Goal: Information Seeking & Learning: Learn about a topic

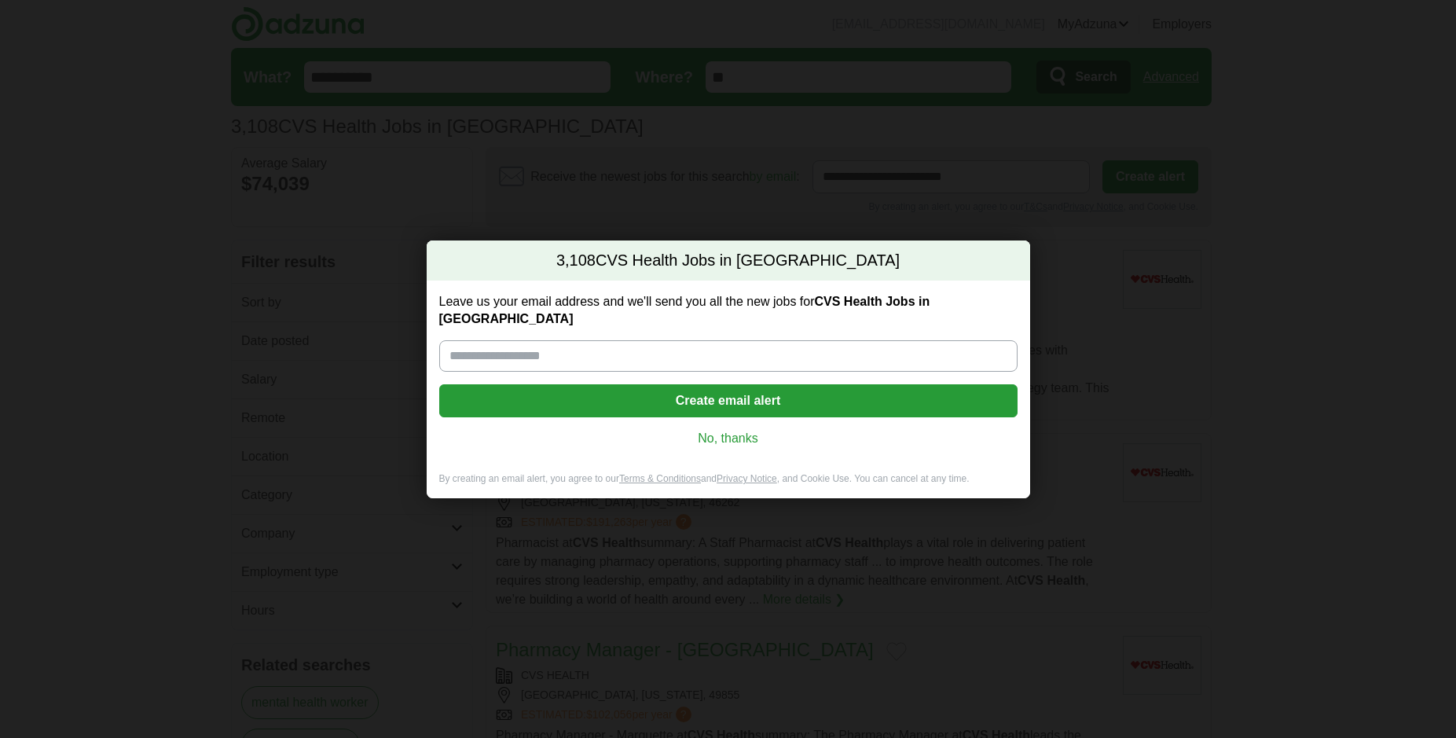
click at [657, 351] on input "Leave us your email address and we'll send you all the new jobs for CVS Health …" at bounding box center [728, 355] width 578 height 31
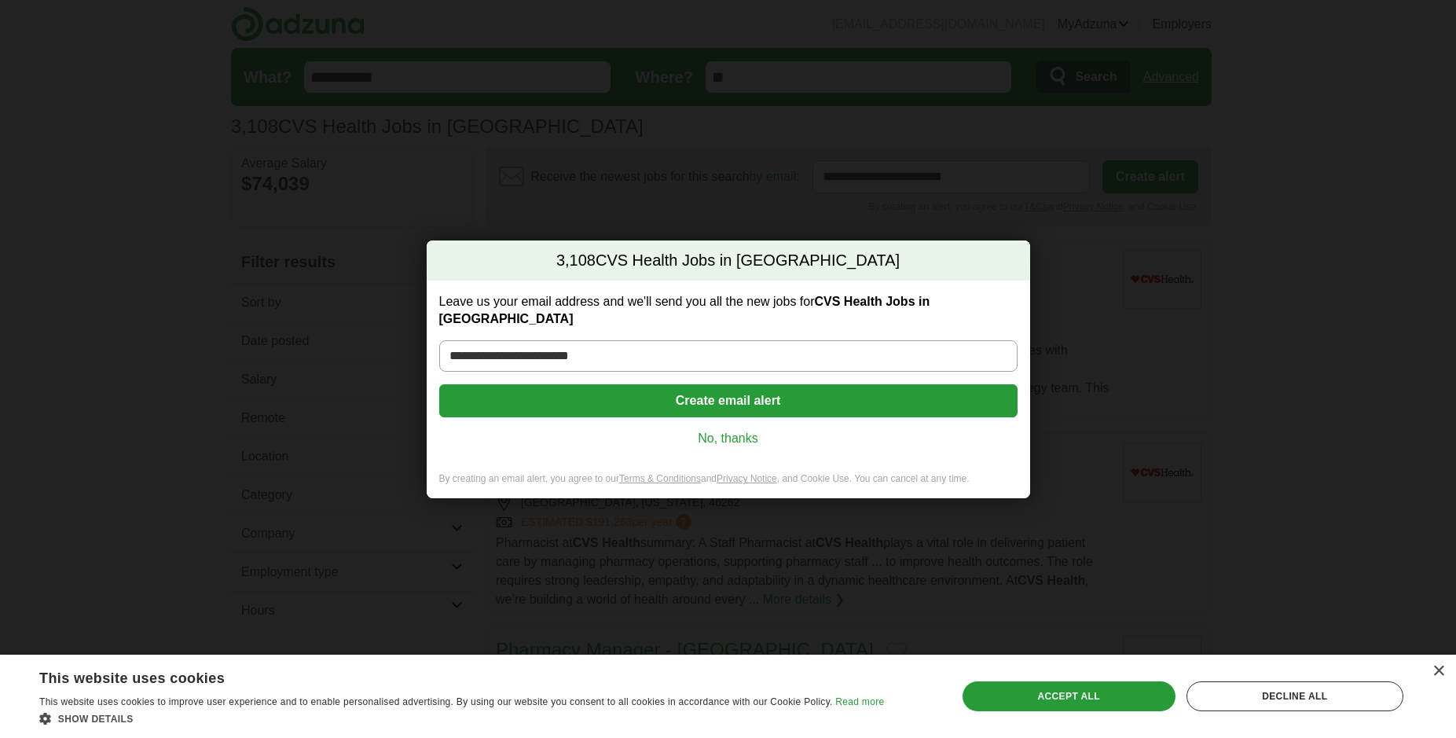
type input "**********"
click at [717, 387] on button "Create email alert" at bounding box center [728, 400] width 578 height 33
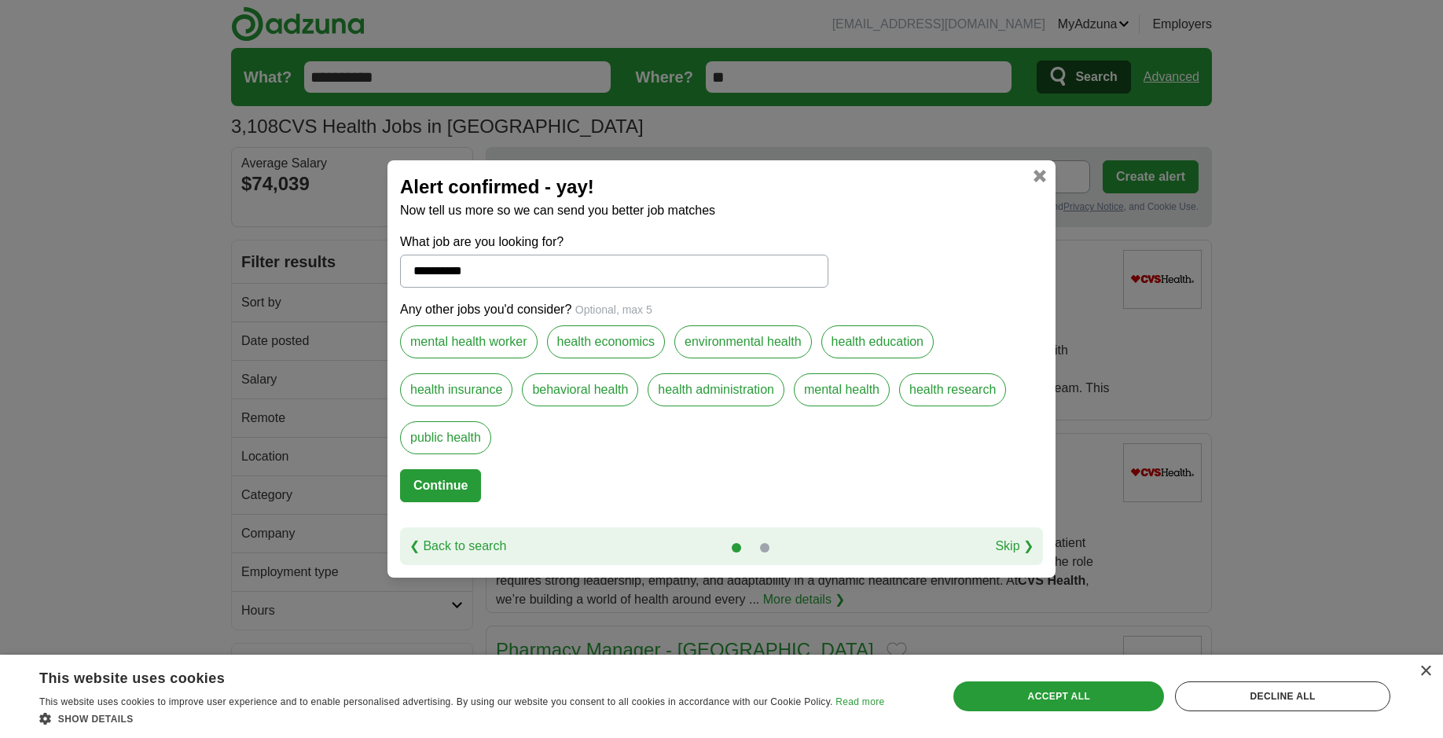
click at [1030, 549] on link "Skip ❯" at bounding box center [1014, 546] width 39 height 19
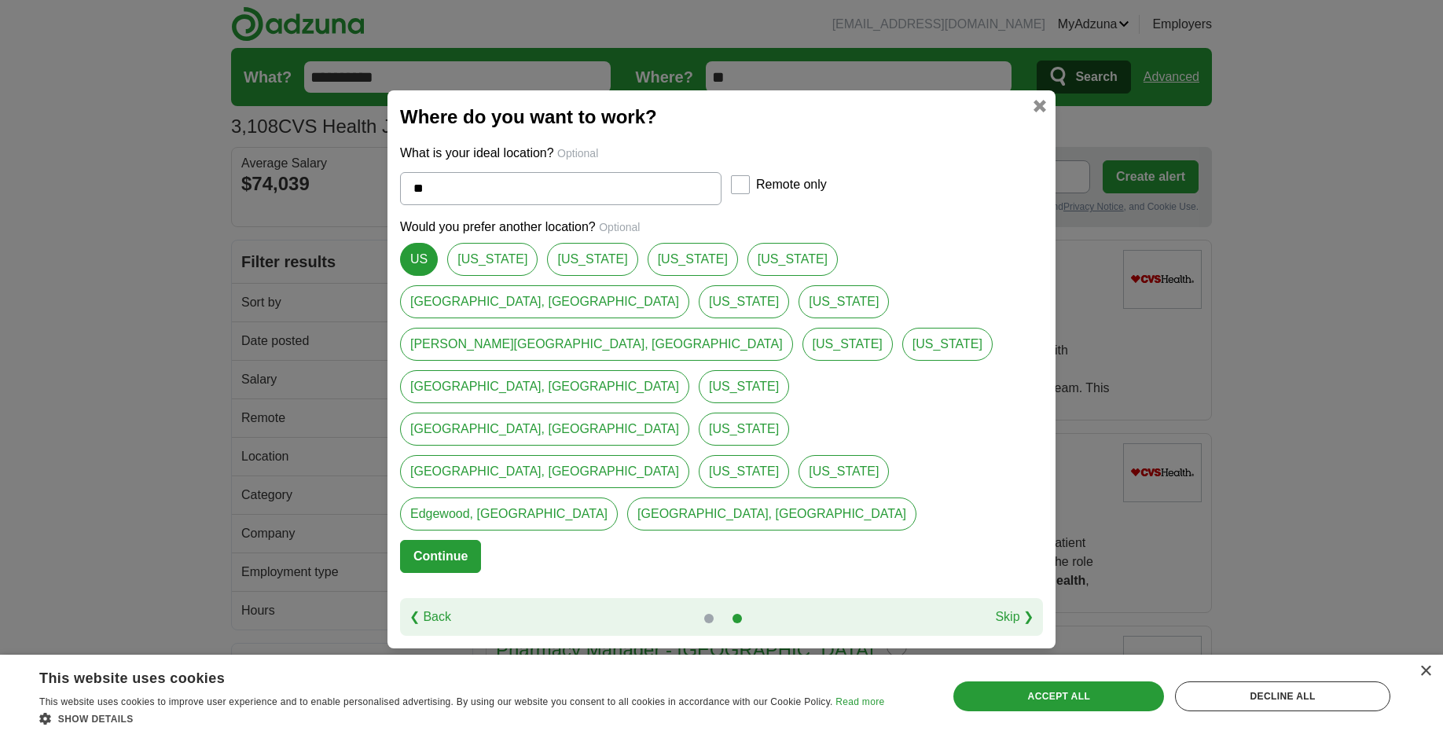
click at [435, 540] on button "Continue" at bounding box center [440, 556] width 81 height 33
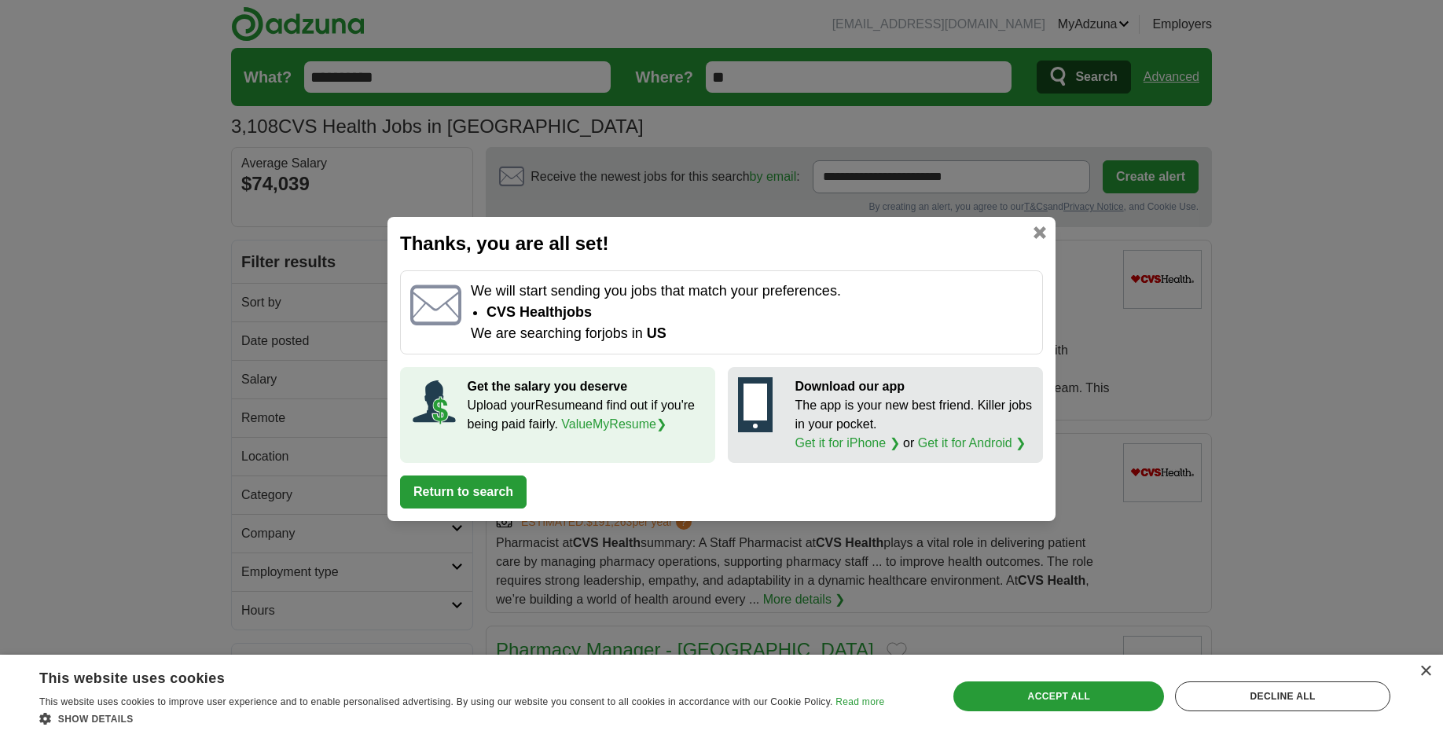
click at [479, 501] on button "Return to search" at bounding box center [463, 491] width 127 height 33
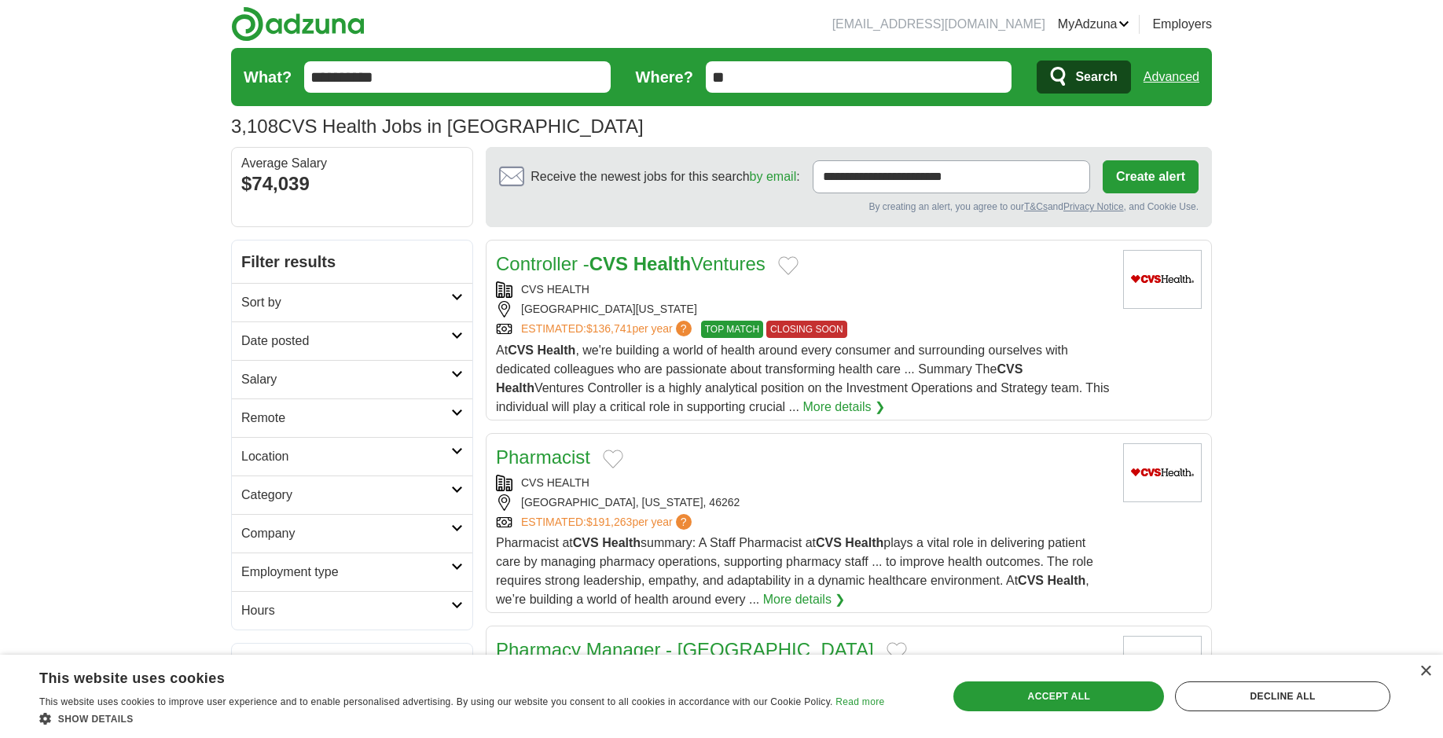
click at [437, 75] on input "**********" at bounding box center [457, 76] width 306 height 31
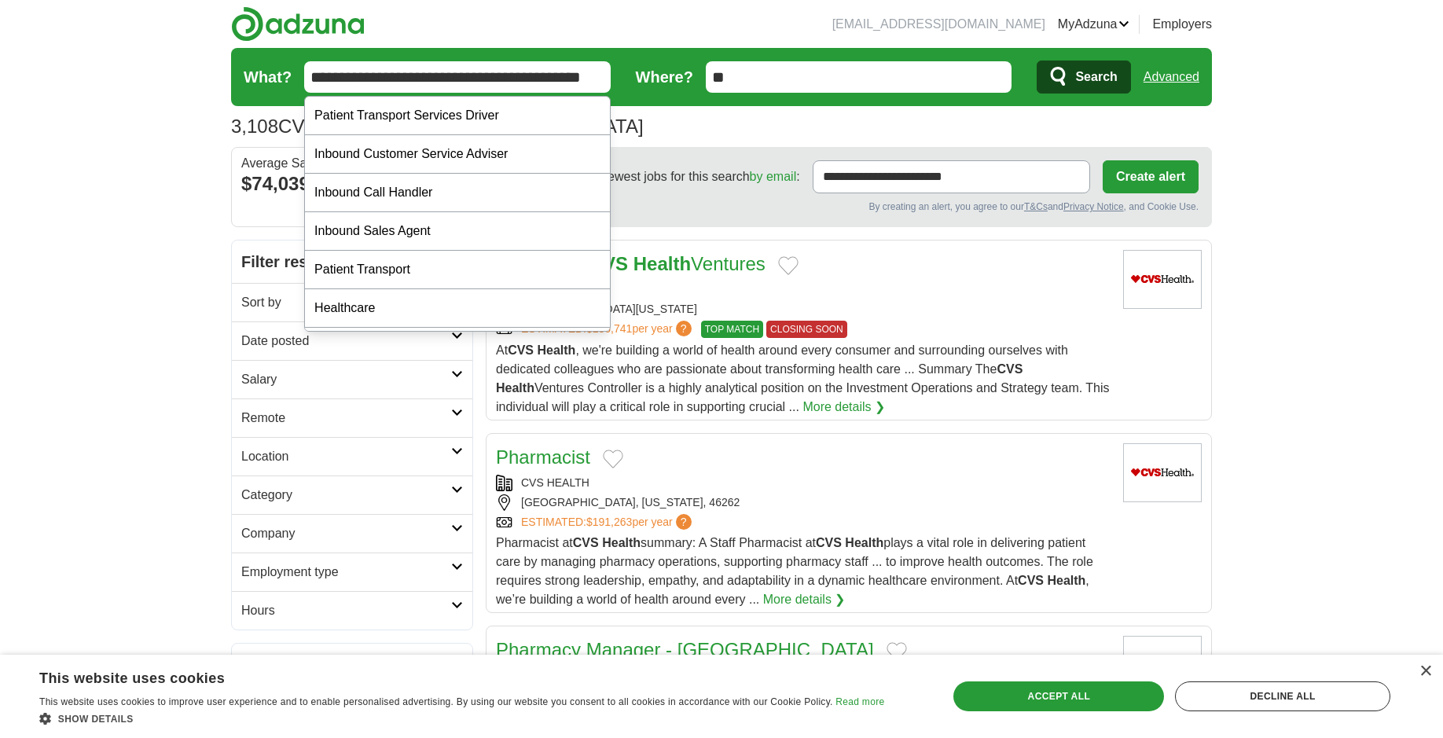
scroll to position [0, 28]
type input "**********"
click at [1037, 61] on button "Search" at bounding box center [1084, 77] width 94 height 33
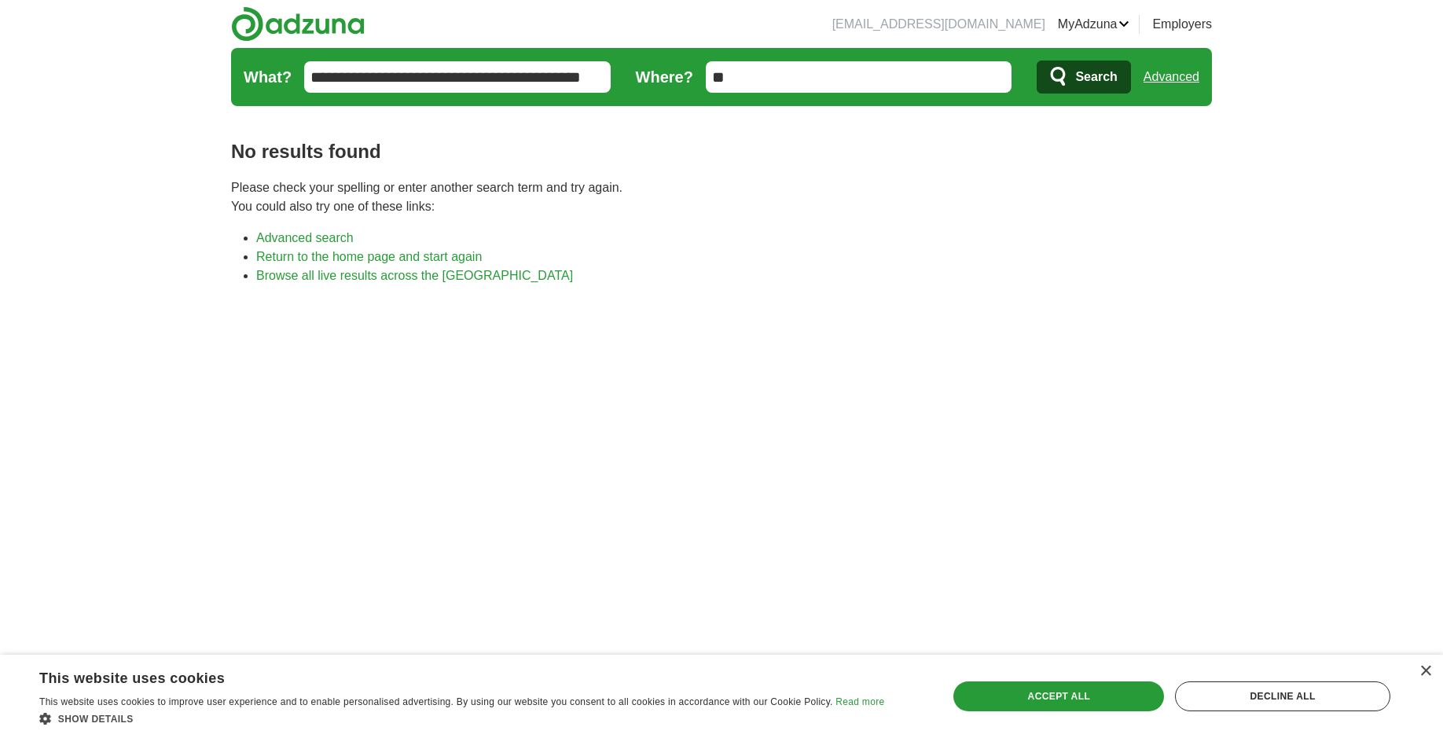
click at [493, 61] on form "**********" at bounding box center [721, 77] width 981 height 58
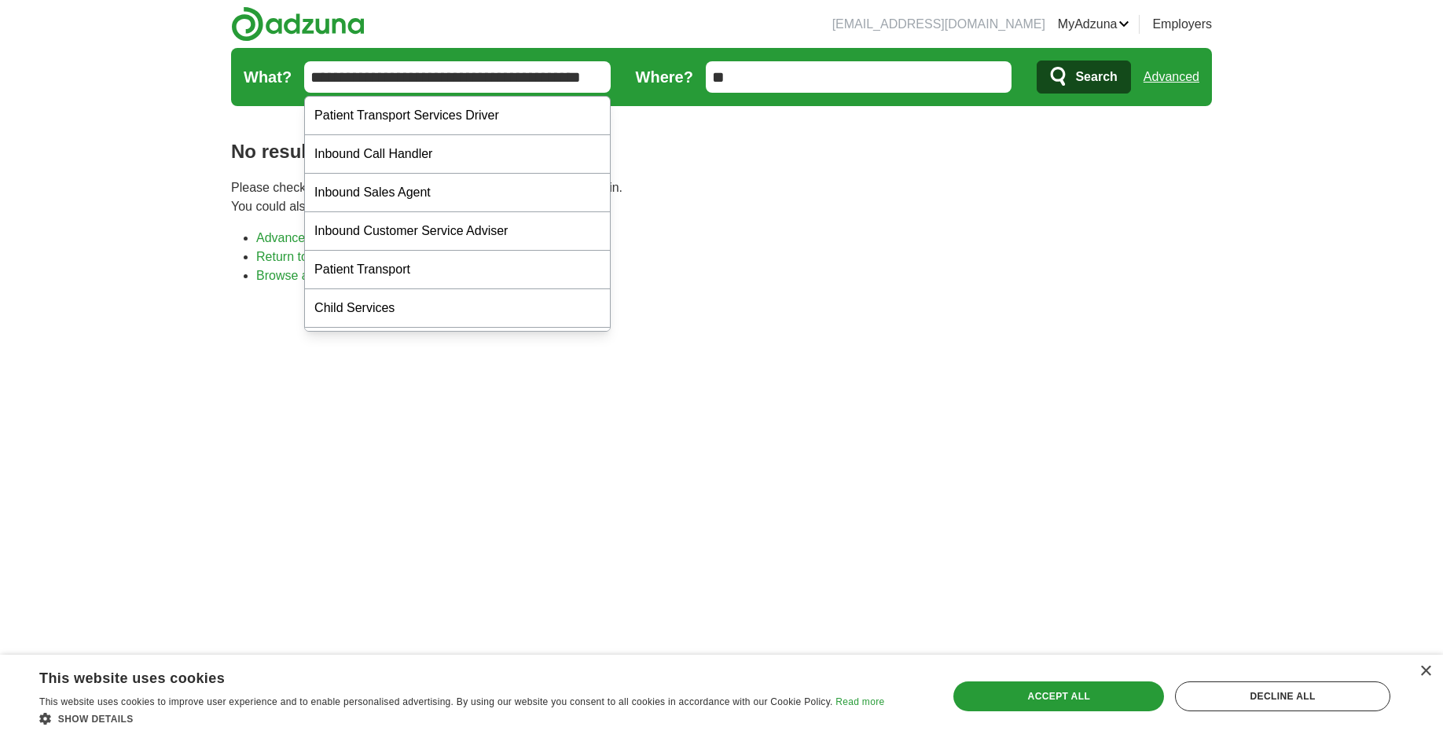
scroll to position [0, 28]
drag, startPoint x: 391, startPoint y: 78, endPoint x: 674, endPoint y: 65, distance: 283.2
click at [611, 65] on input "**********" at bounding box center [457, 76] width 306 height 31
type input "**********"
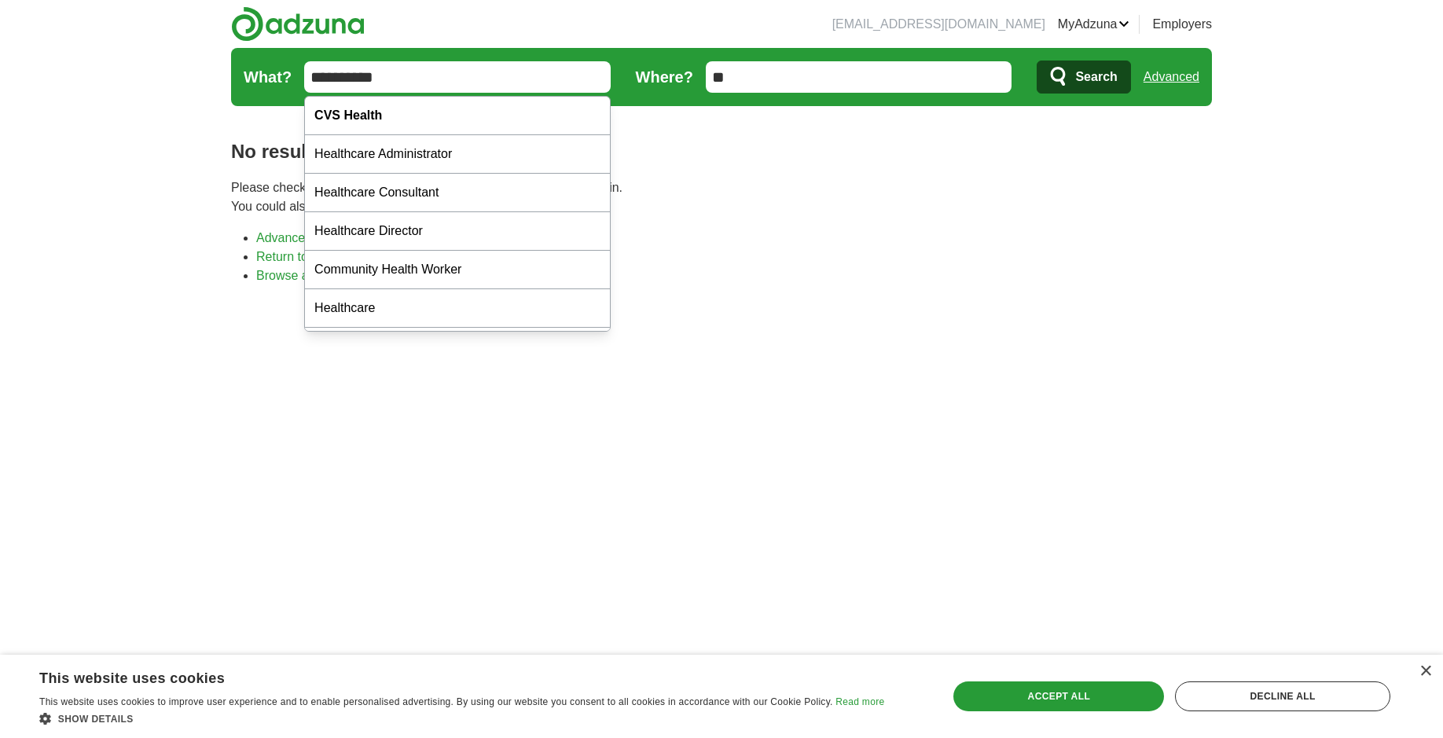
click at [1090, 77] on span "Search" at bounding box center [1096, 76] width 42 height 31
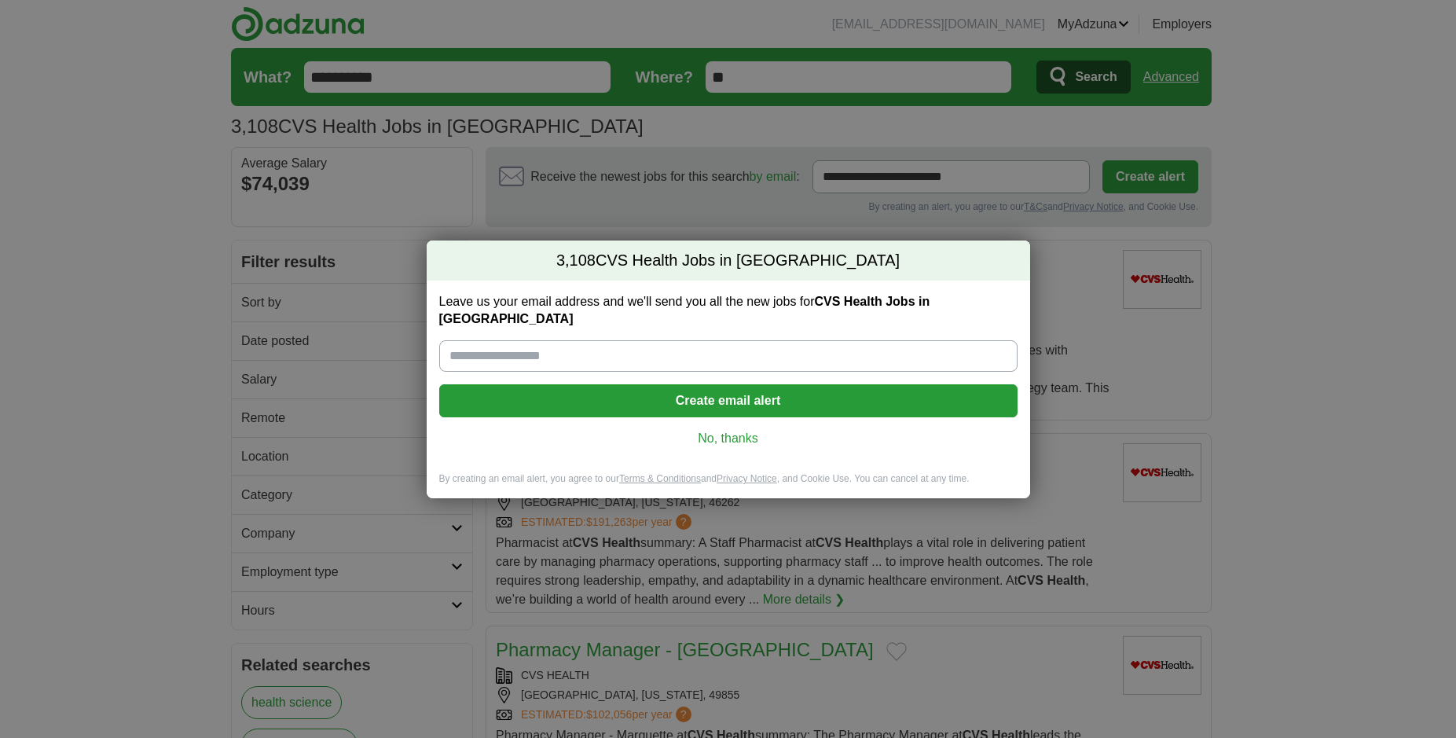
click at [739, 430] on link "No, thanks" at bounding box center [728, 438] width 553 height 17
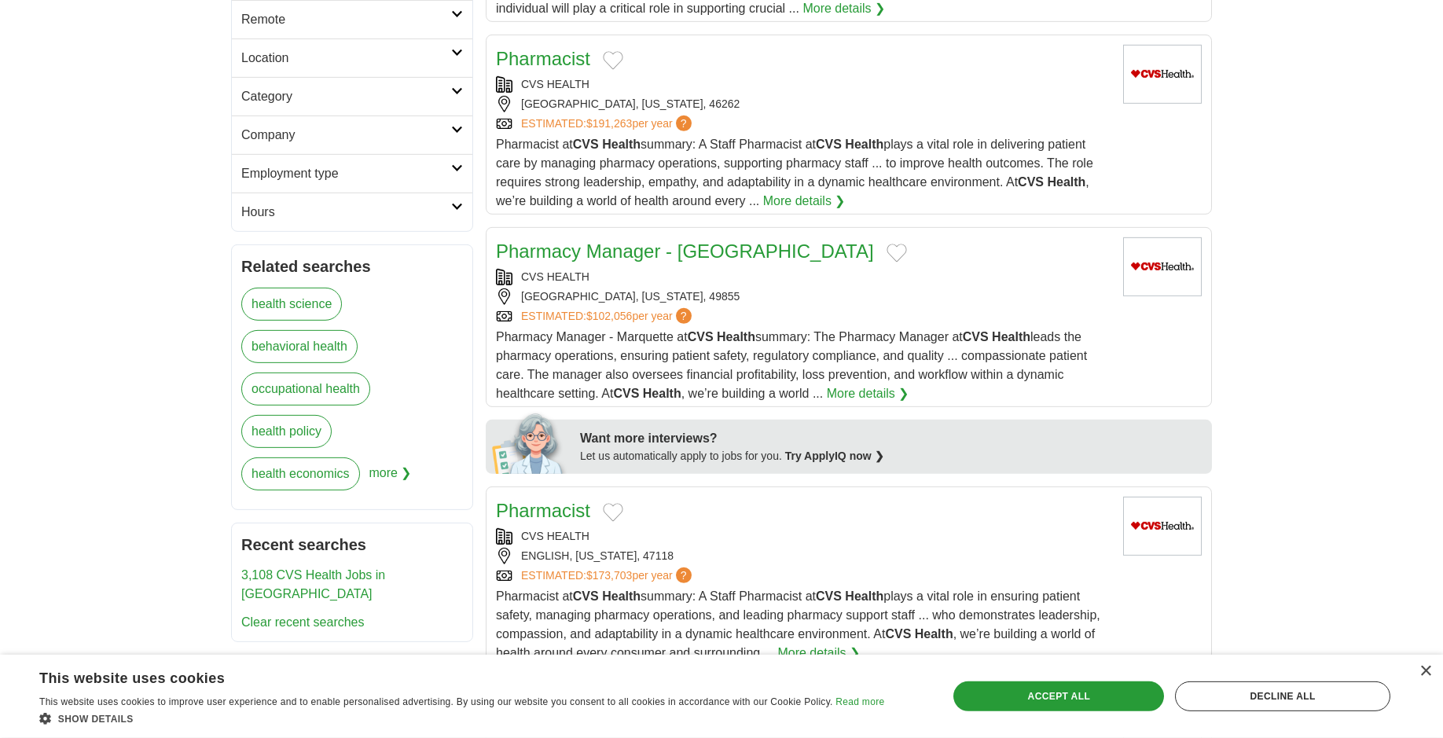
scroll to position [399, 0]
click at [442, 15] on h2 "Remote" at bounding box center [346, 18] width 210 height 19
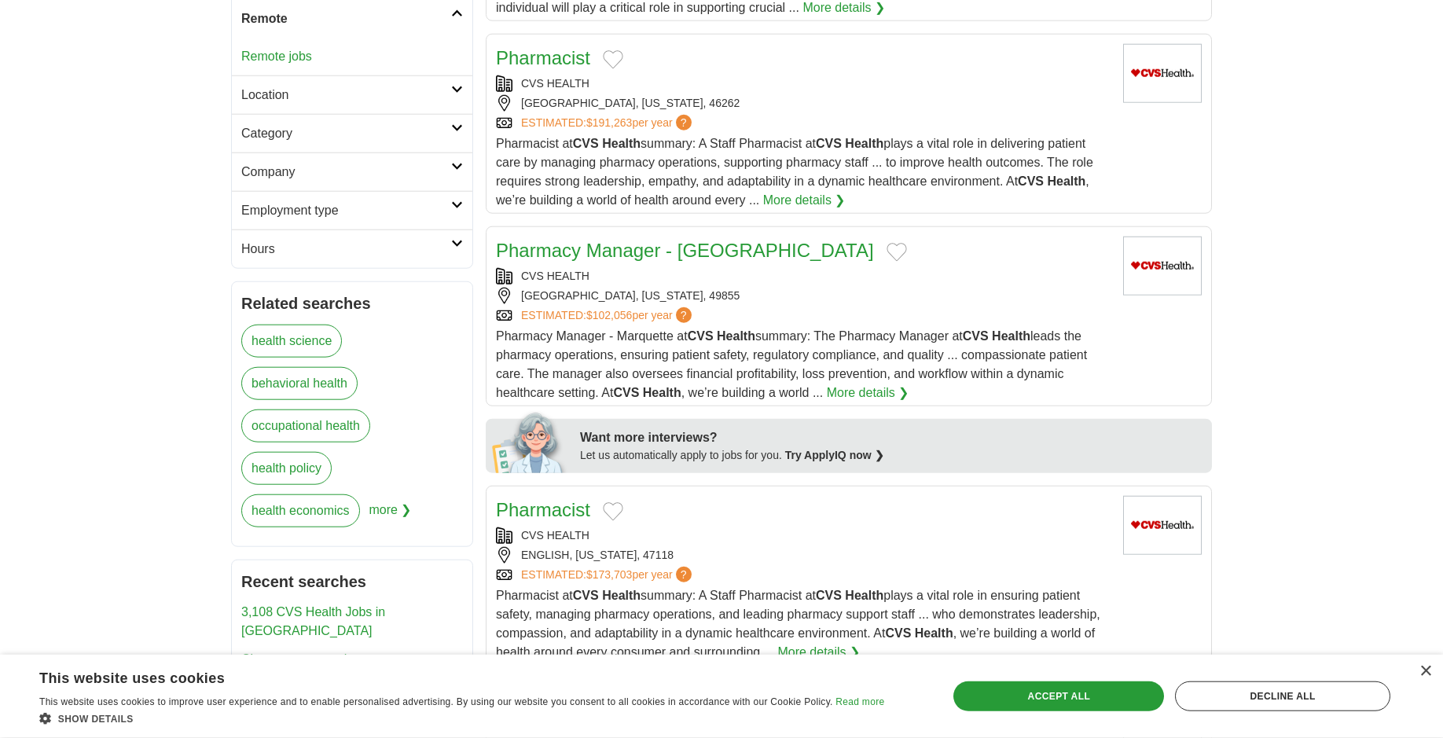
click at [262, 54] on link "Remote jobs" at bounding box center [276, 56] width 71 height 13
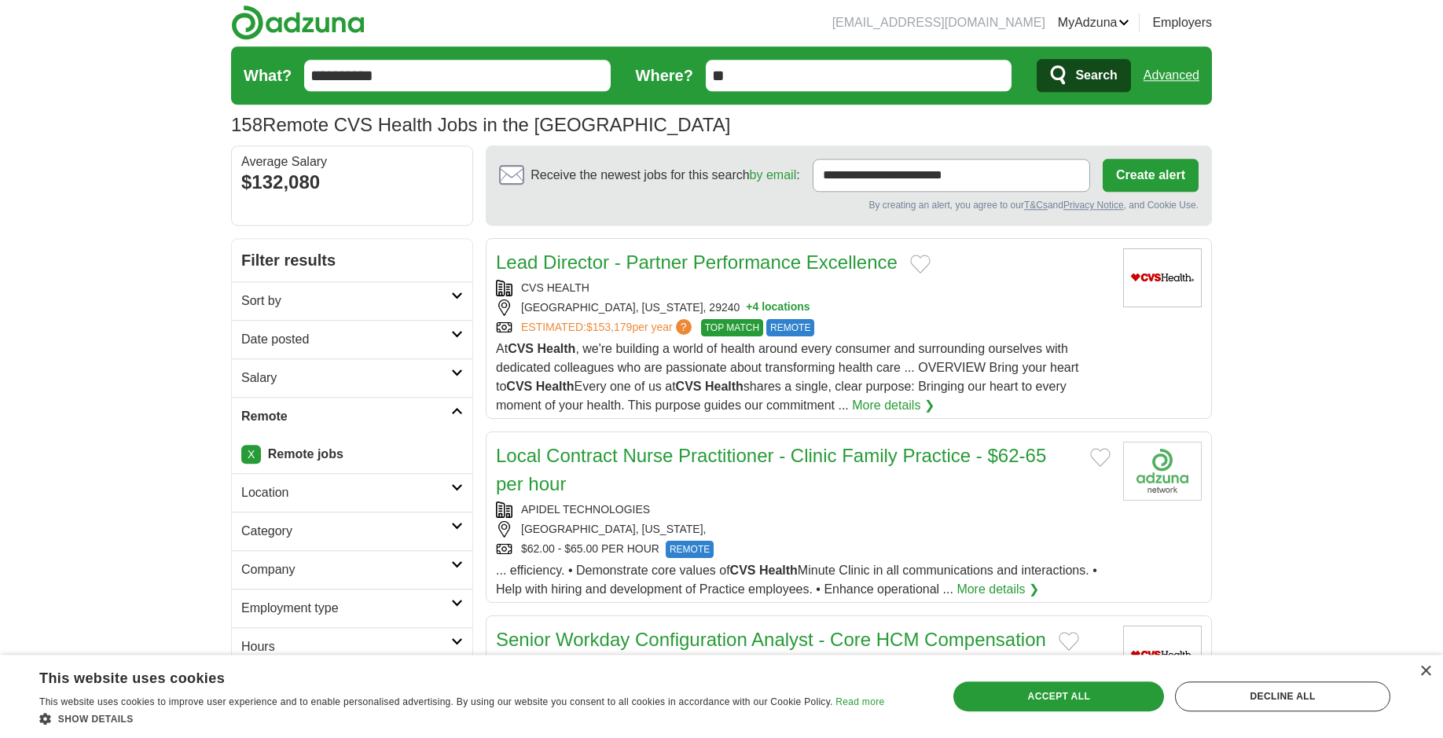
scroll to position [1, 0]
click at [248, 450] on link "X" at bounding box center [251, 455] width 20 height 19
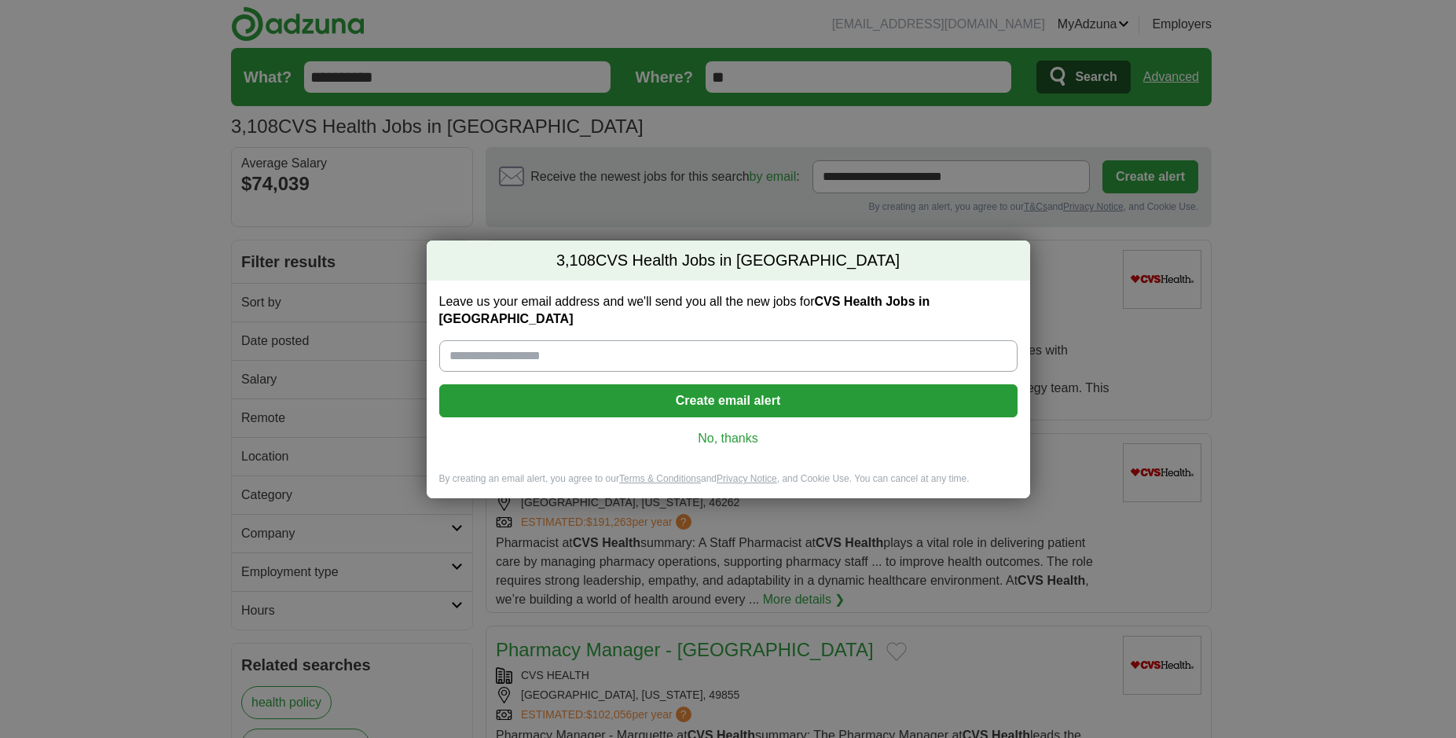
click at [745, 434] on link "No, thanks" at bounding box center [728, 438] width 553 height 17
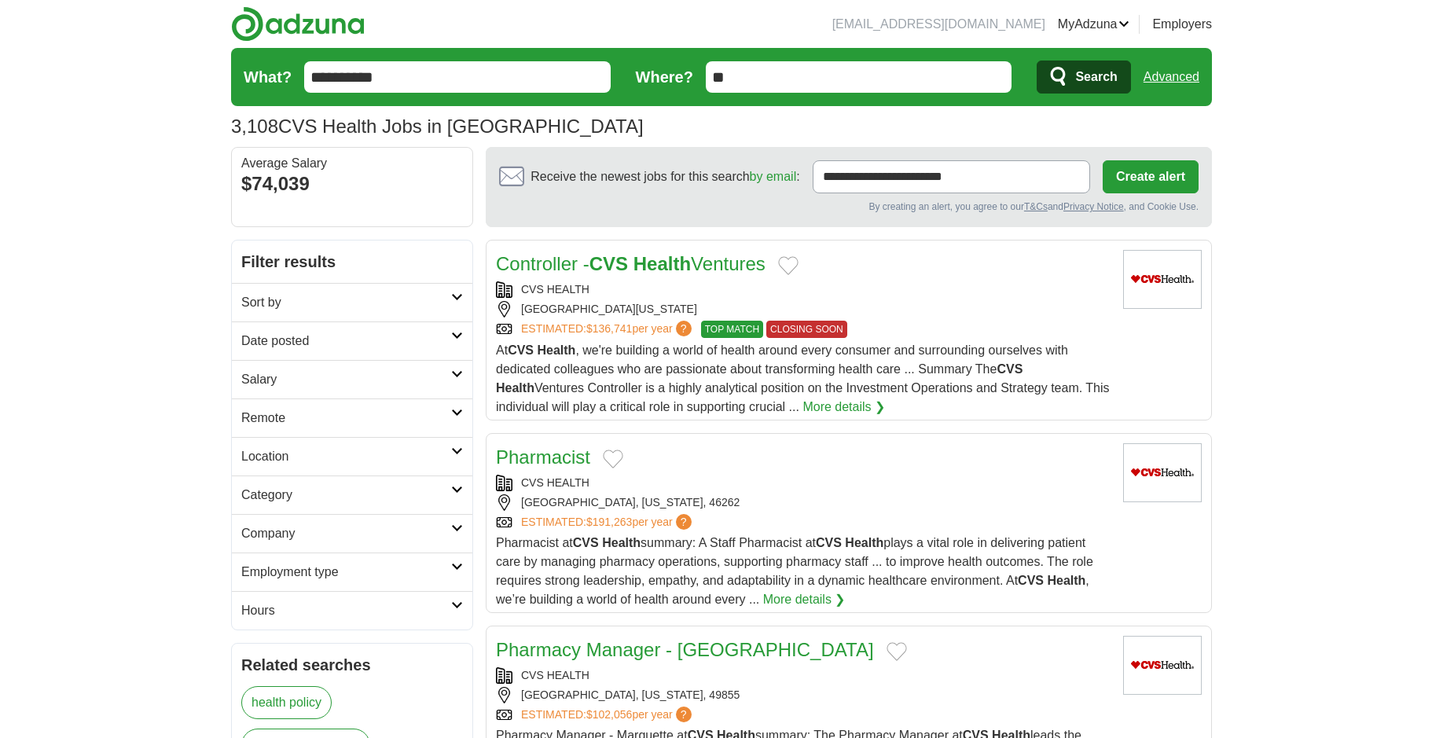
click at [457, 418] on link "Remote" at bounding box center [352, 417] width 240 height 39
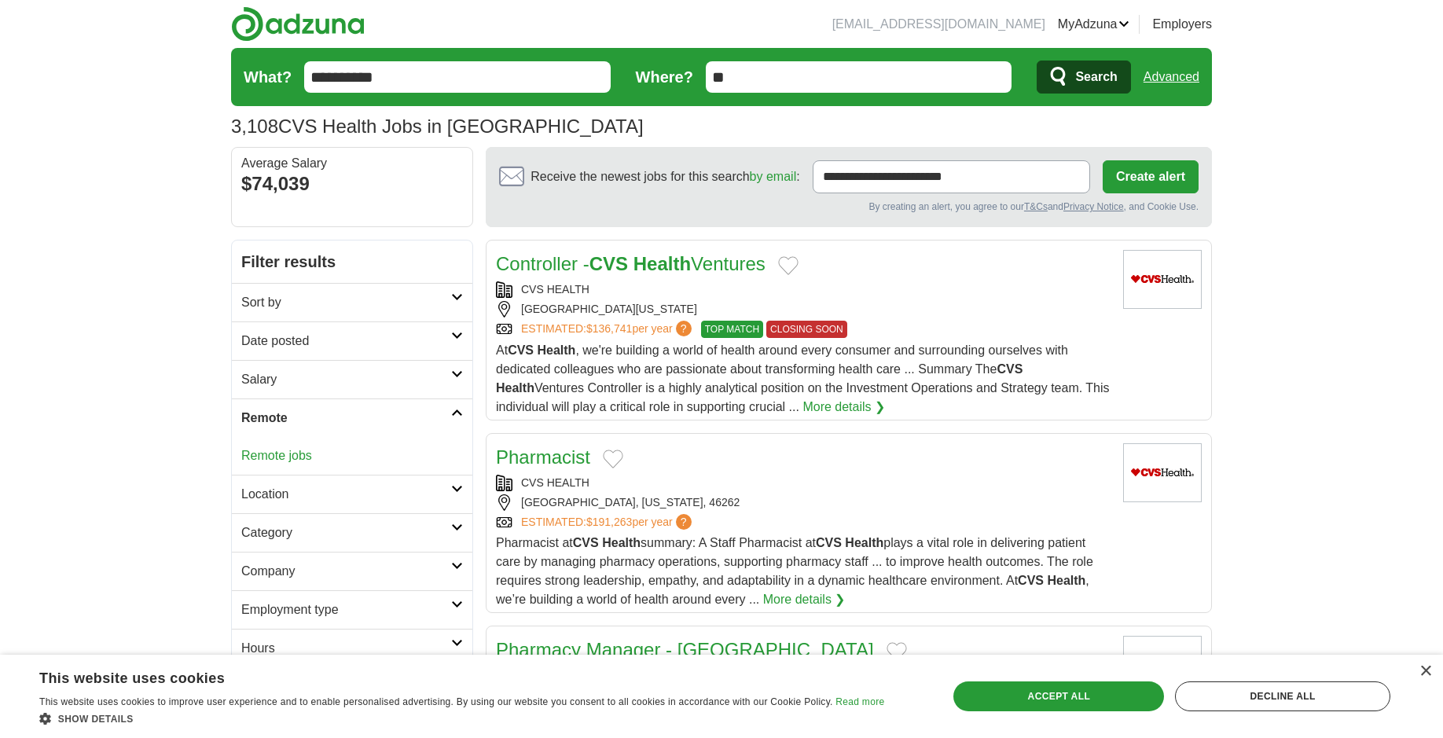
click at [266, 453] on link "Remote jobs" at bounding box center [276, 455] width 71 height 13
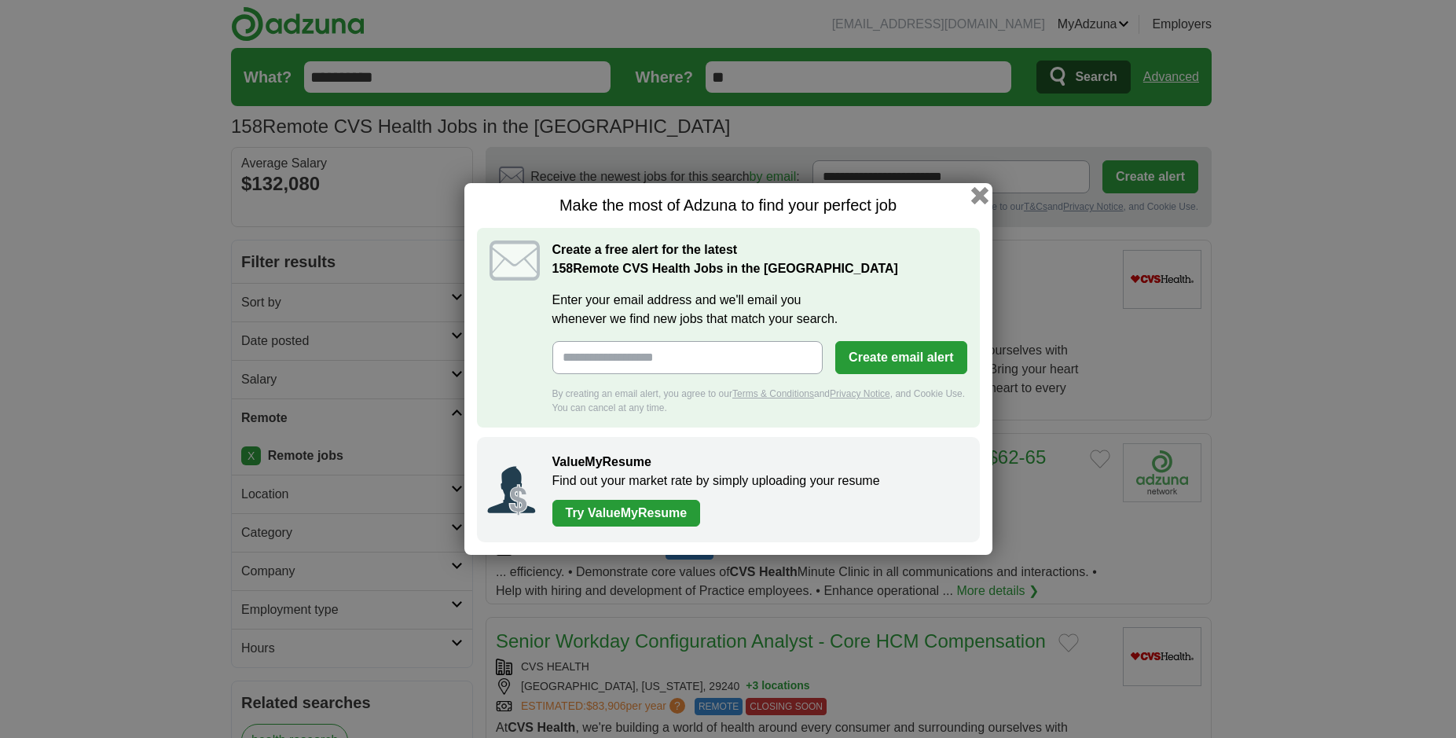
click at [975, 194] on button "button" at bounding box center [979, 195] width 17 height 17
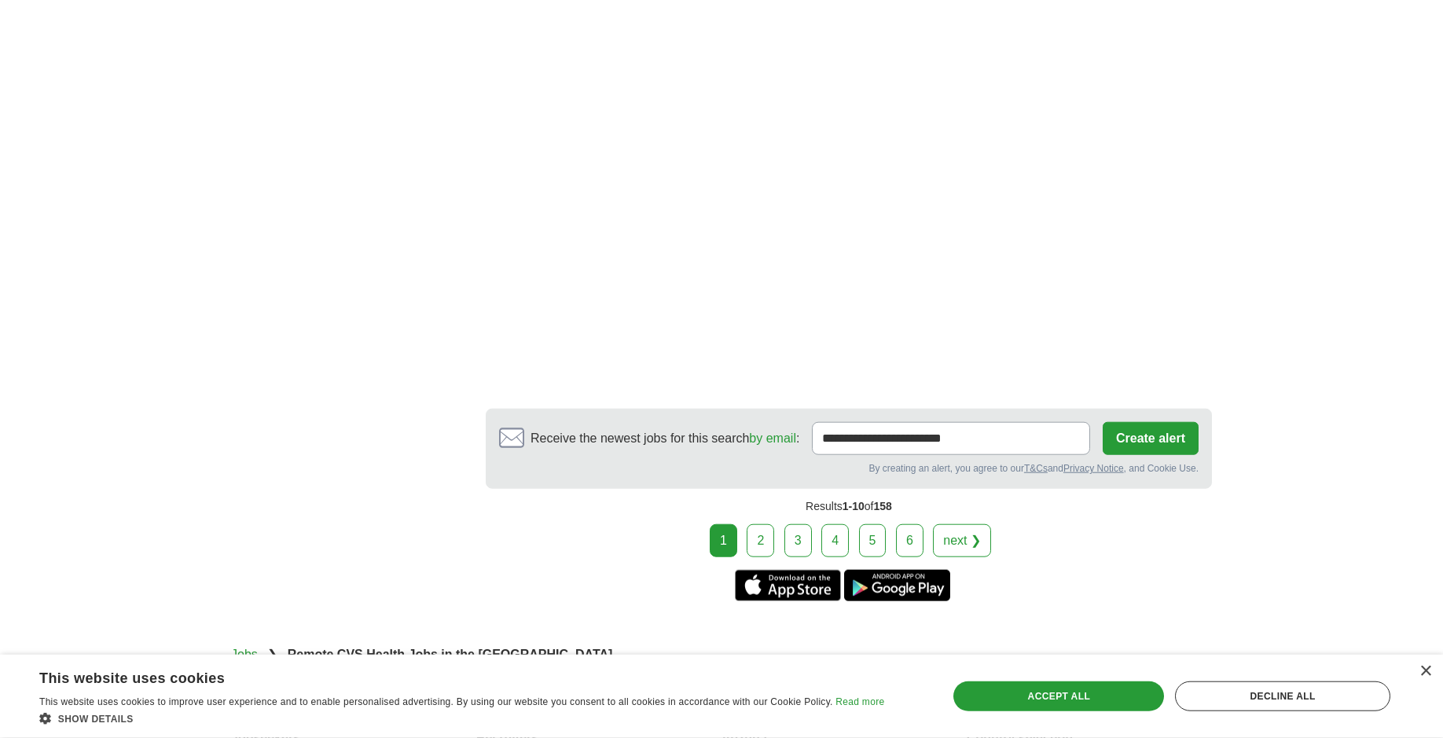
scroll to position [3044, 0]
click at [758, 537] on link "2" at bounding box center [761, 539] width 28 height 33
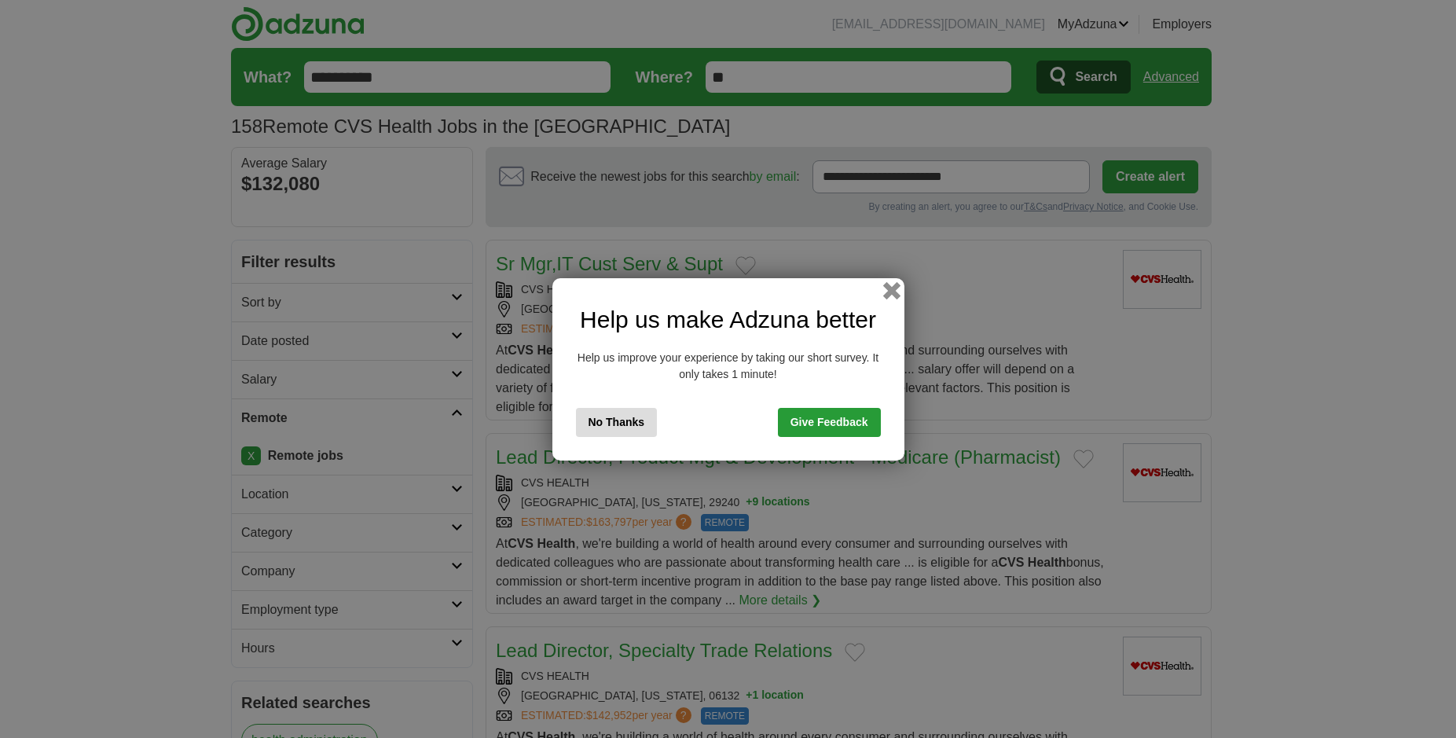
click at [893, 288] on button "button" at bounding box center [890, 289] width 17 height 17
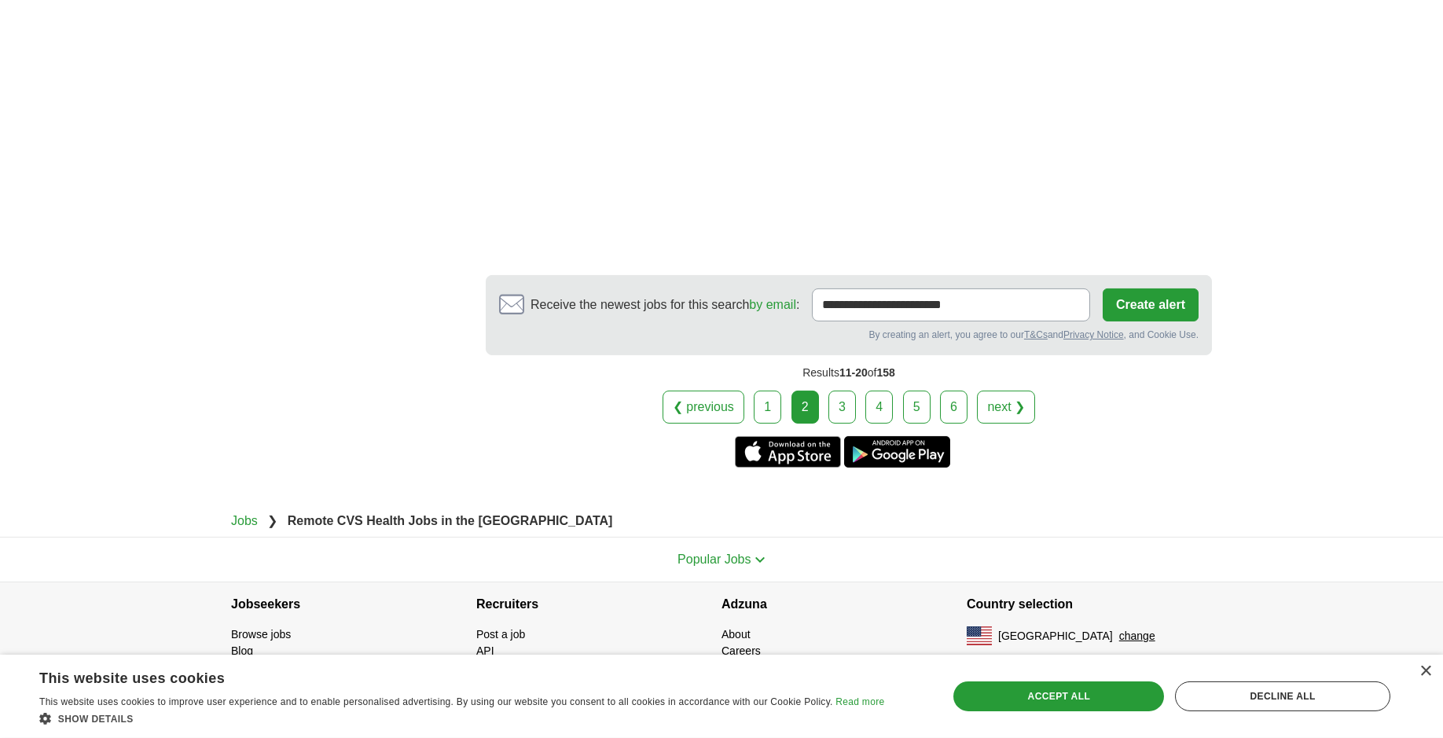
click at [846, 420] on link "3" at bounding box center [842, 407] width 28 height 33
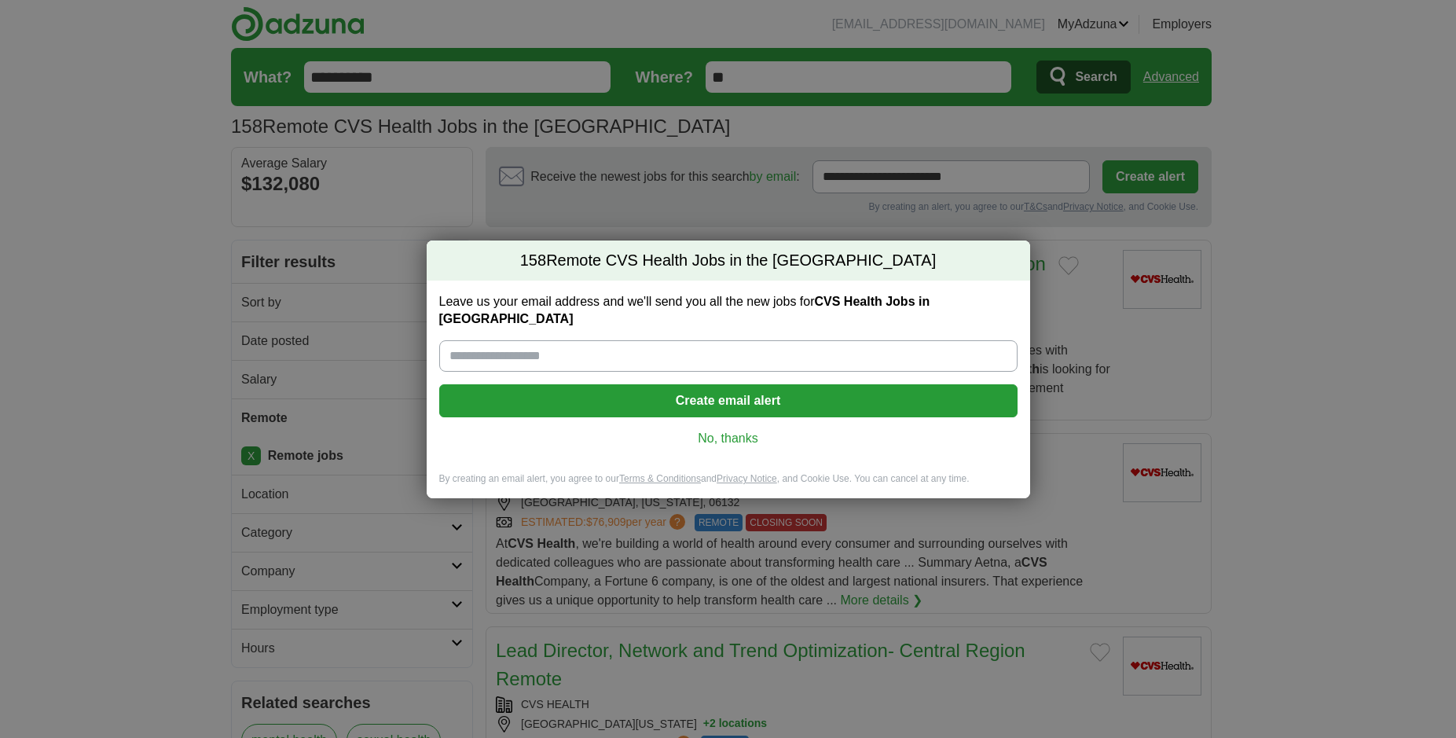
click at [743, 430] on link "No, thanks" at bounding box center [728, 438] width 553 height 17
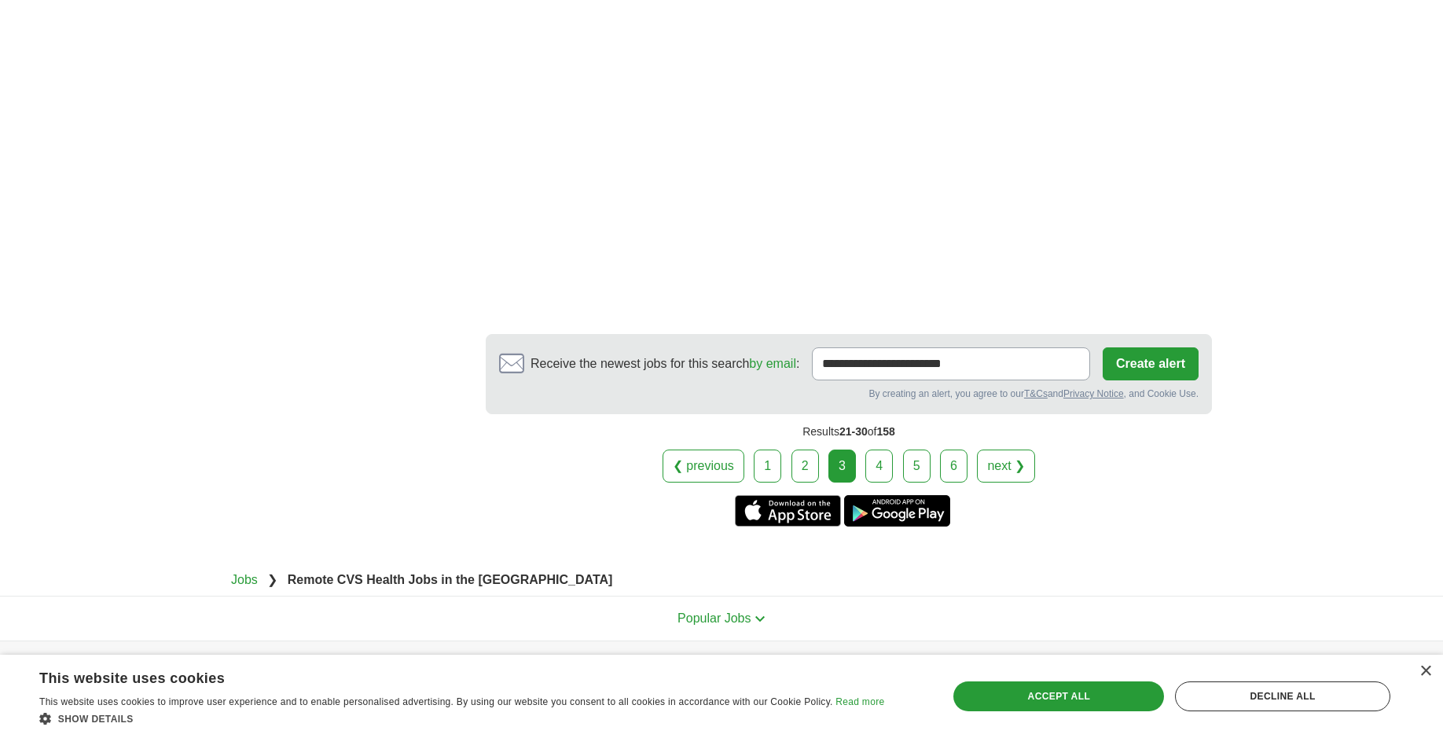
scroll to position [3125, 0]
click at [877, 468] on link "4" at bounding box center [879, 465] width 28 height 33
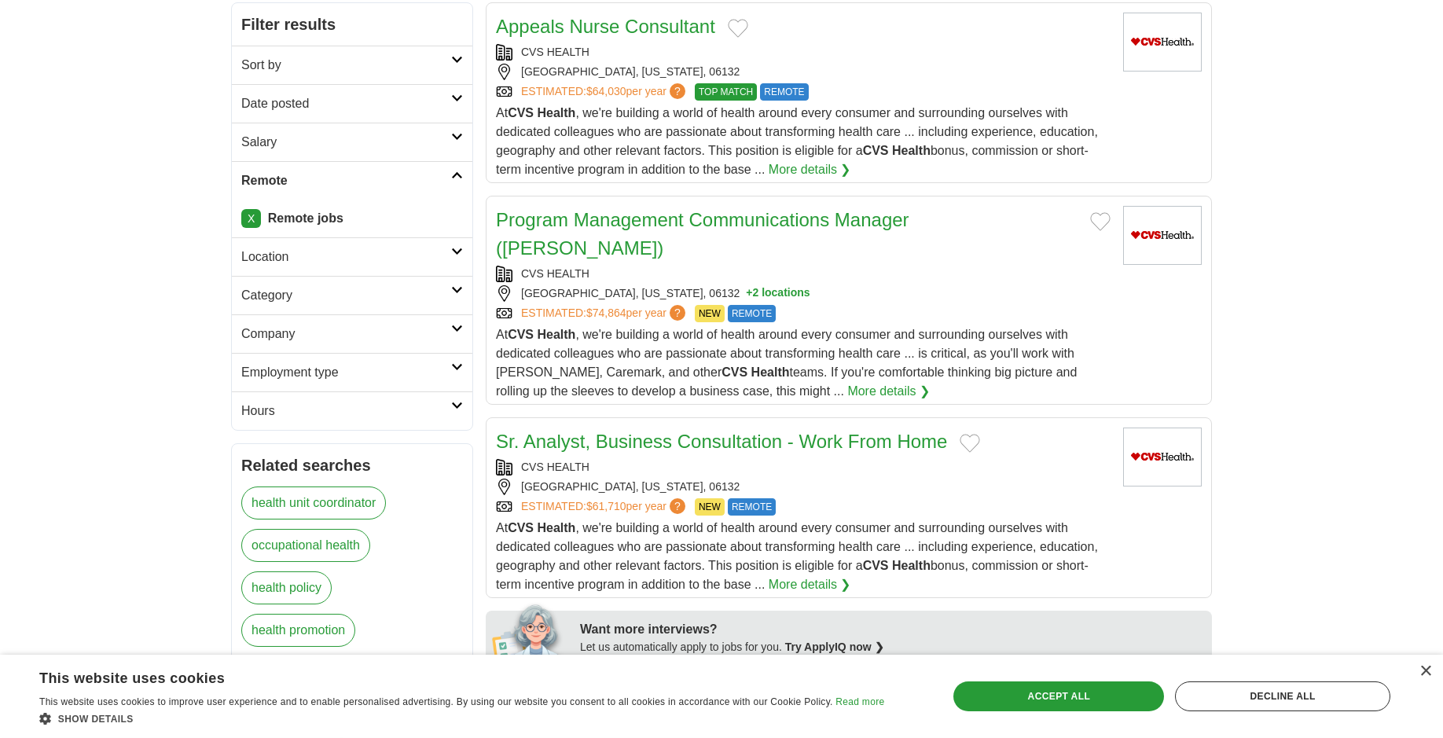
scroll to position [238, 0]
click at [817, 218] on link "Program Management Communications Manager (Aetna Pharmacy)" at bounding box center [702, 233] width 413 height 50
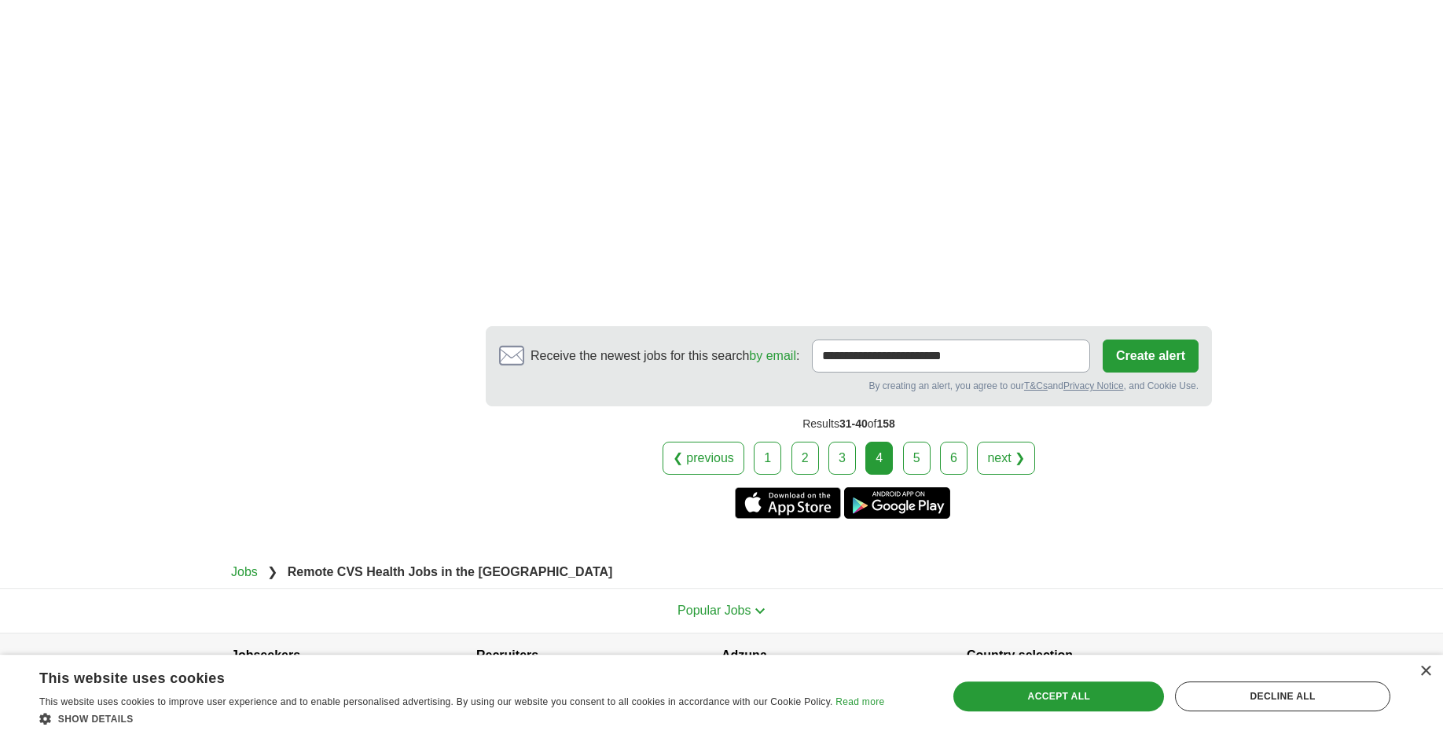
scroll to position [3236, 0]
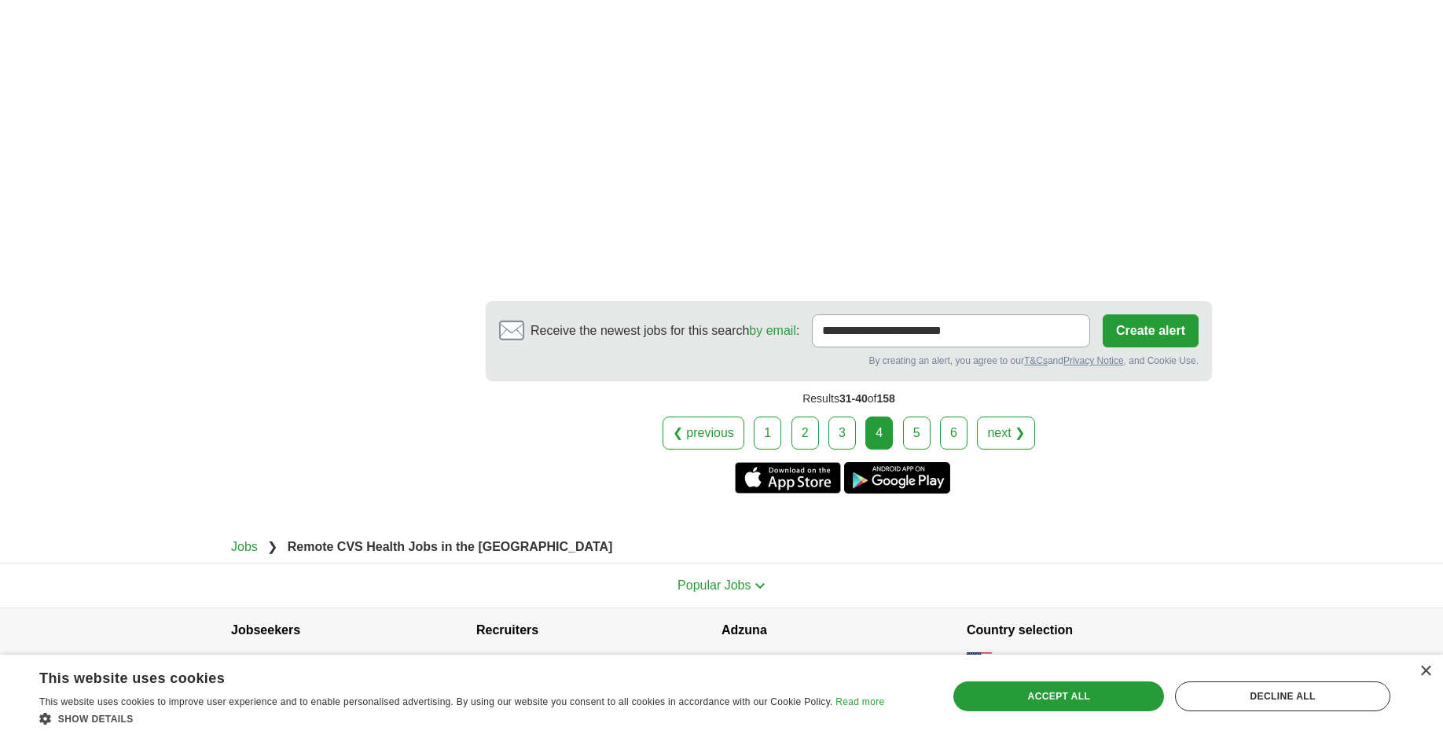
click at [925, 416] on link "5" at bounding box center [917, 432] width 28 height 33
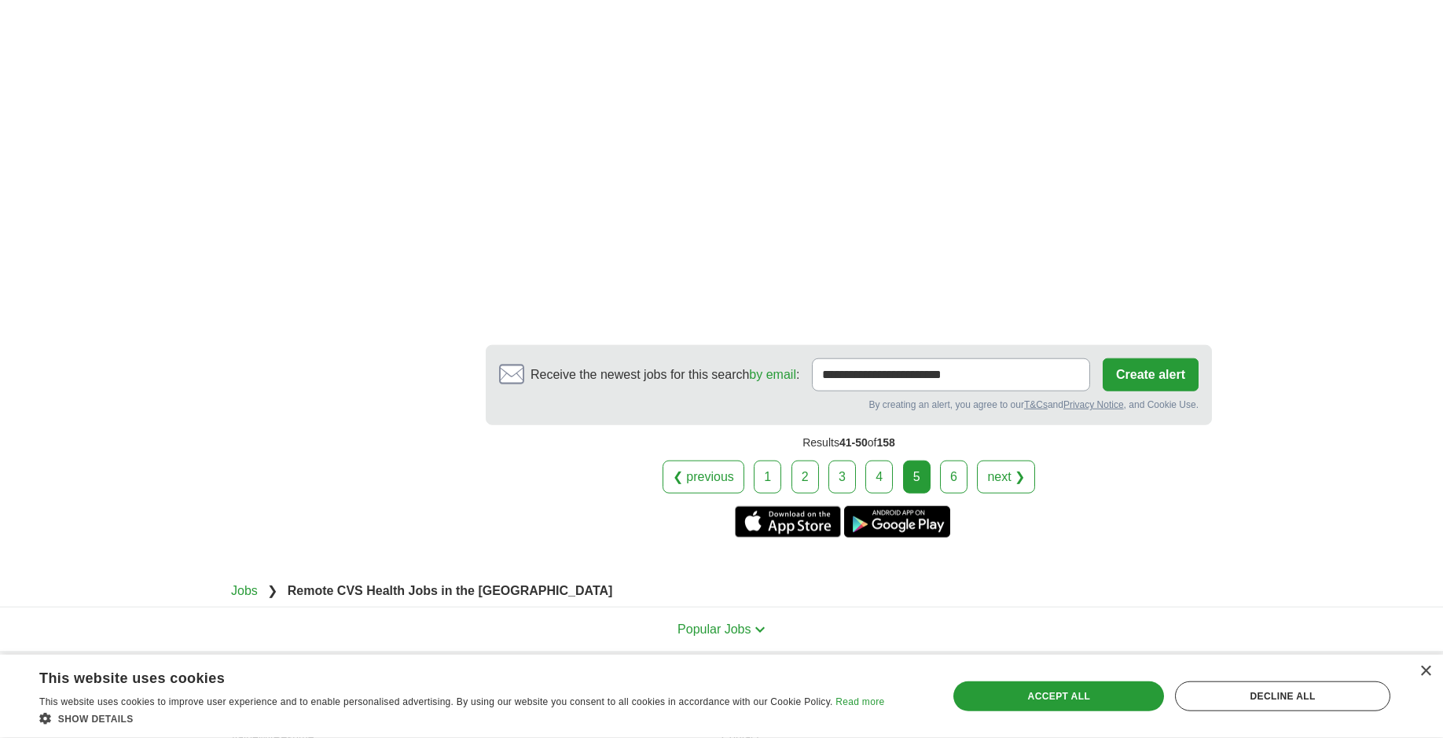
scroll to position [2403, 0]
click at [959, 480] on link "6" at bounding box center [954, 475] width 28 height 33
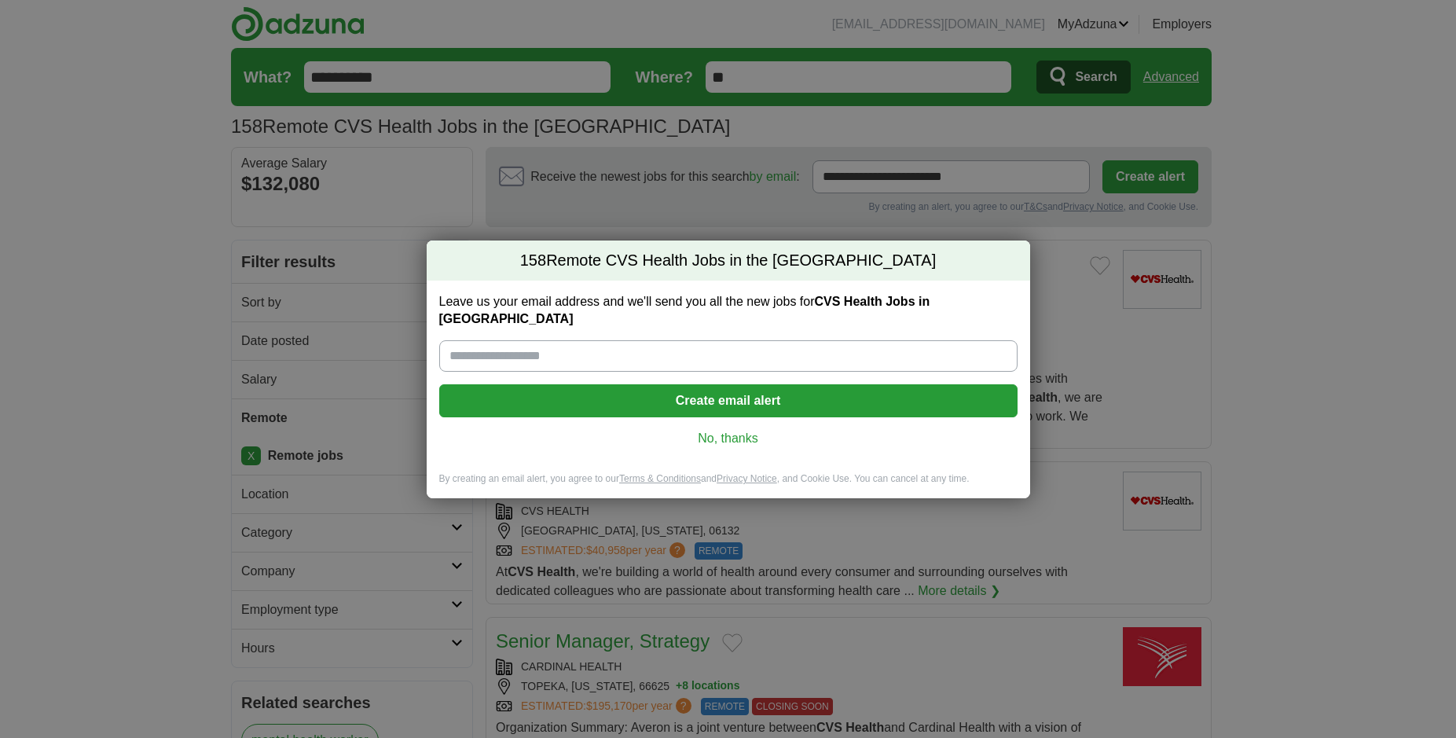
click at [766, 433] on link "No, thanks" at bounding box center [728, 438] width 553 height 17
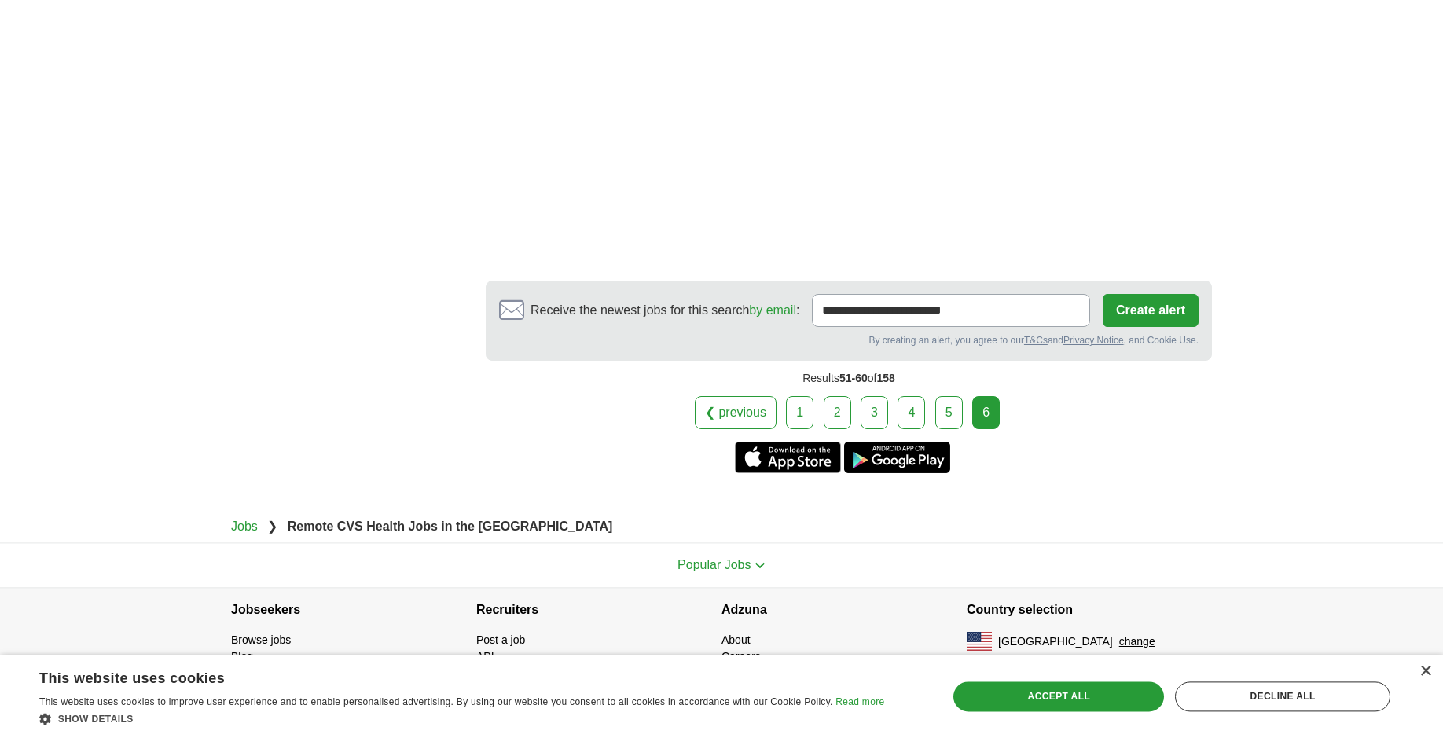
scroll to position [1442, 0]
click at [953, 418] on link "5" at bounding box center [949, 411] width 28 height 33
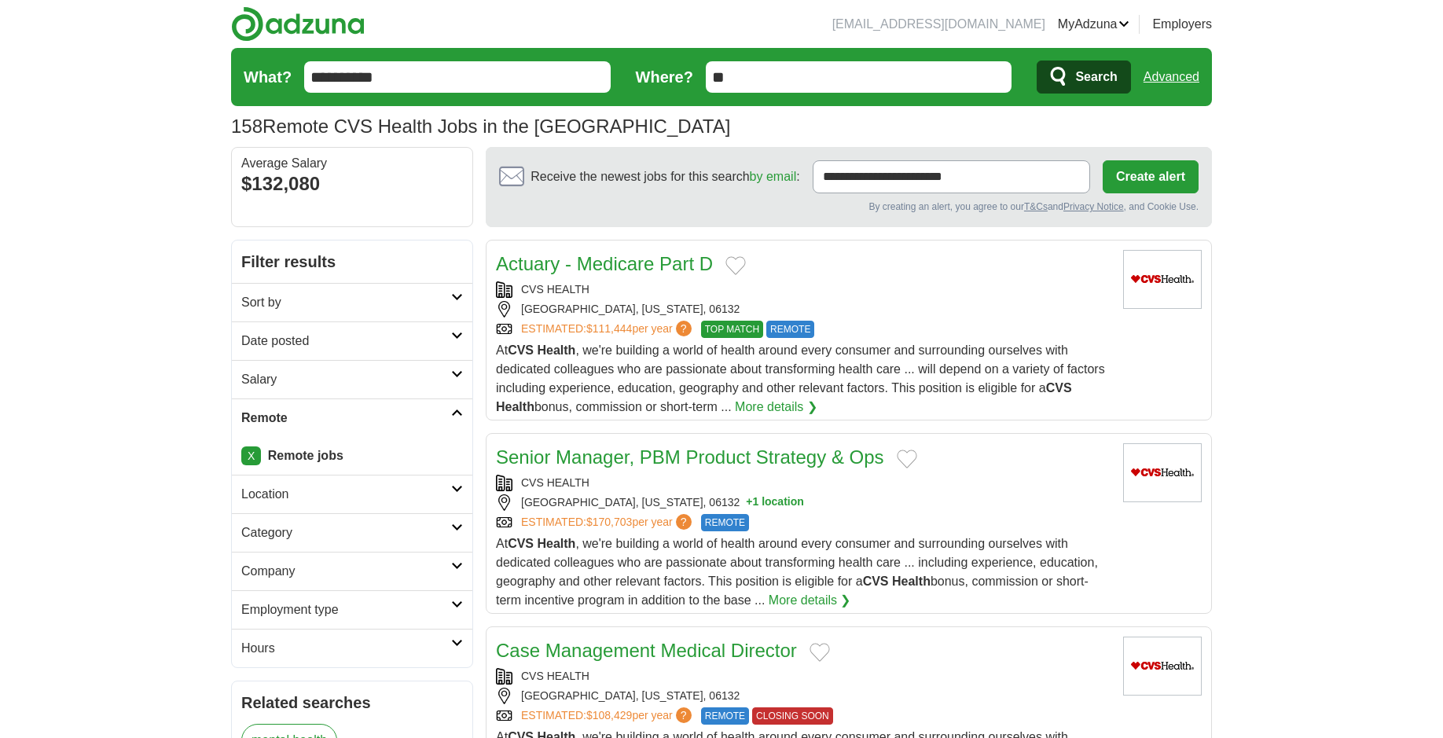
click at [408, 72] on input "**********" at bounding box center [457, 76] width 306 height 31
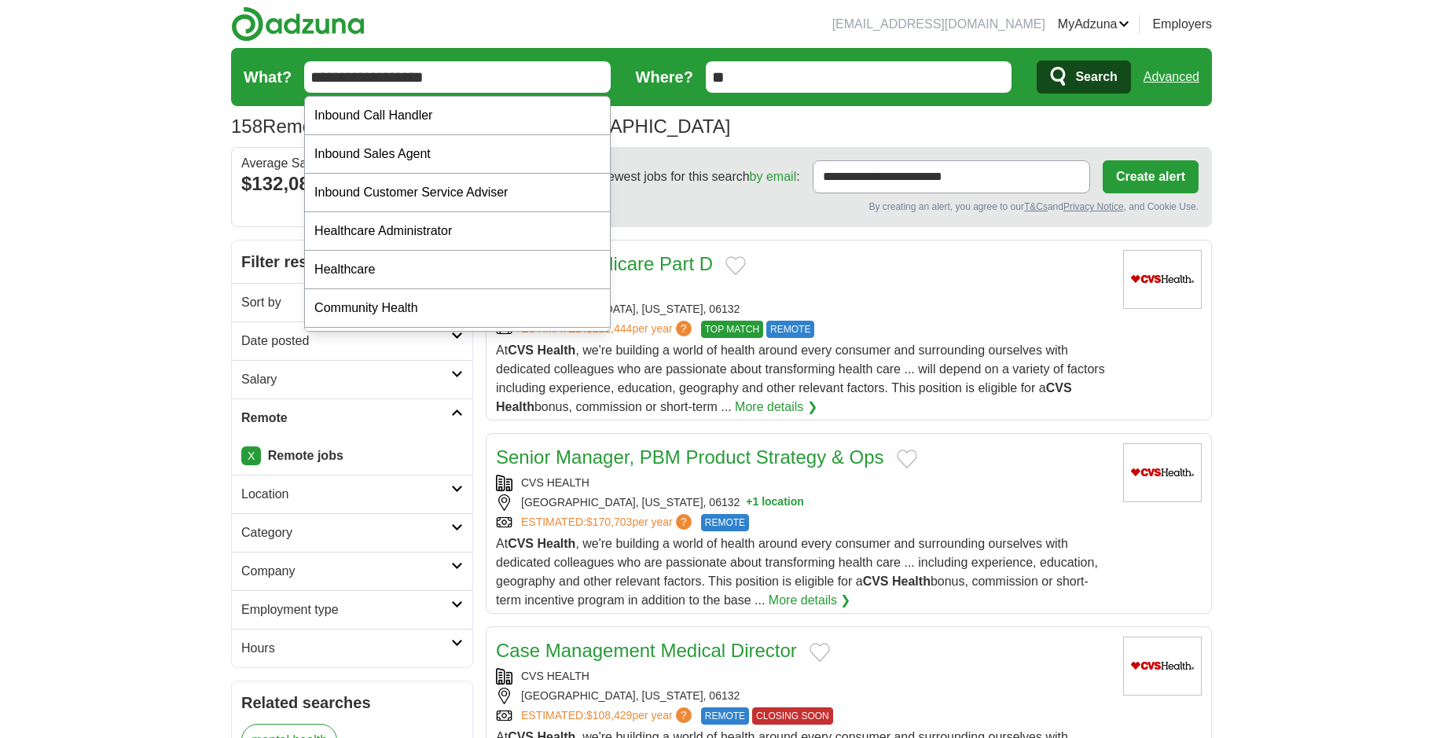
type input "**********"
click at [1037, 61] on button "Search" at bounding box center [1084, 77] width 94 height 33
